Goal: Information Seeking & Learning: Learn about a topic

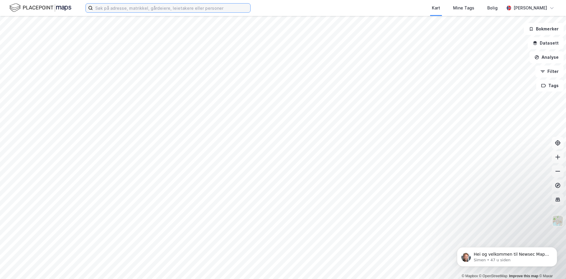
click at [141, 7] on input at bounding box center [171, 8] width 157 height 9
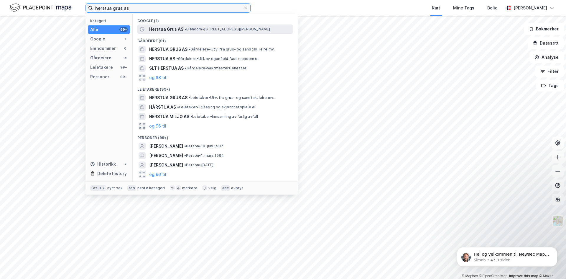
type input "herstua grus as"
click at [170, 30] on span "Herstua Grus AS" at bounding box center [166, 29] width 34 height 7
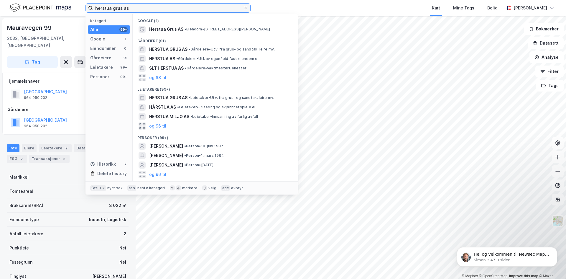
click at [135, 7] on input "herstua grus as" at bounding box center [168, 8] width 150 height 9
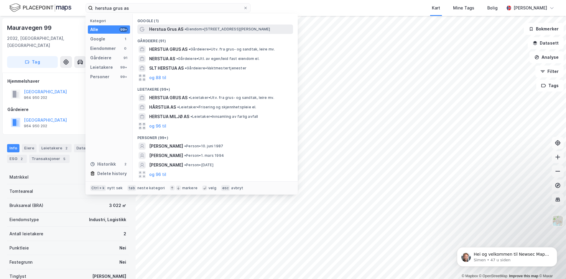
click at [162, 28] on span "Herstua Grus AS" at bounding box center [166, 29] width 34 height 7
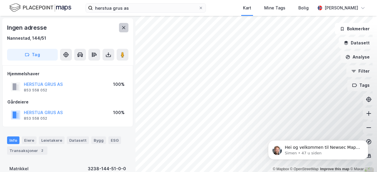
click at [121, 27] on button at bounding box center [123, 27] width 9 height 9
